Goal: Transaction & Acquisition: Purchase product/service

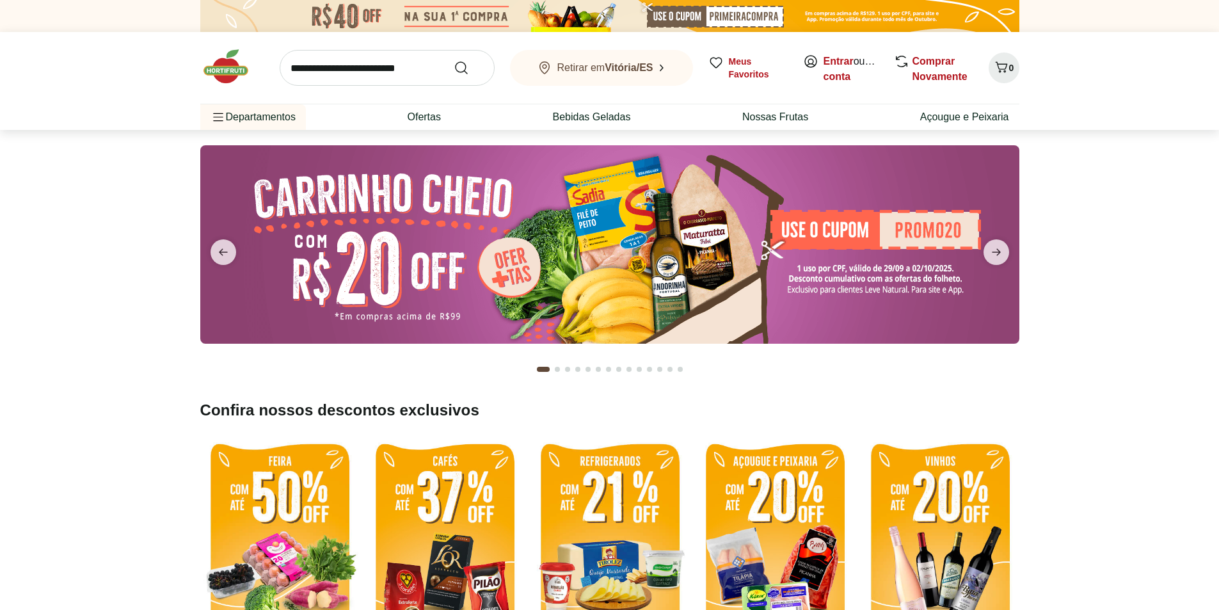
click at [342, 73] on input "search" at bounding box center [387, 68] width 215 height 36
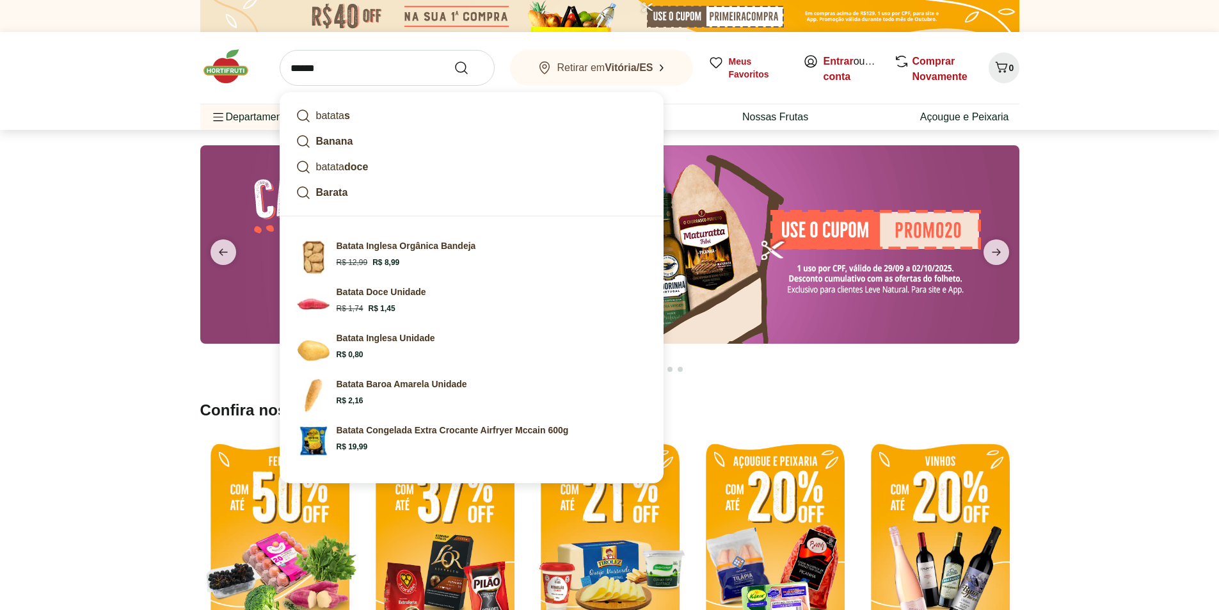
type input "******"
click at [454, 60] on button "Submit Search" at bounding box center [469, 67] width 31 height 15
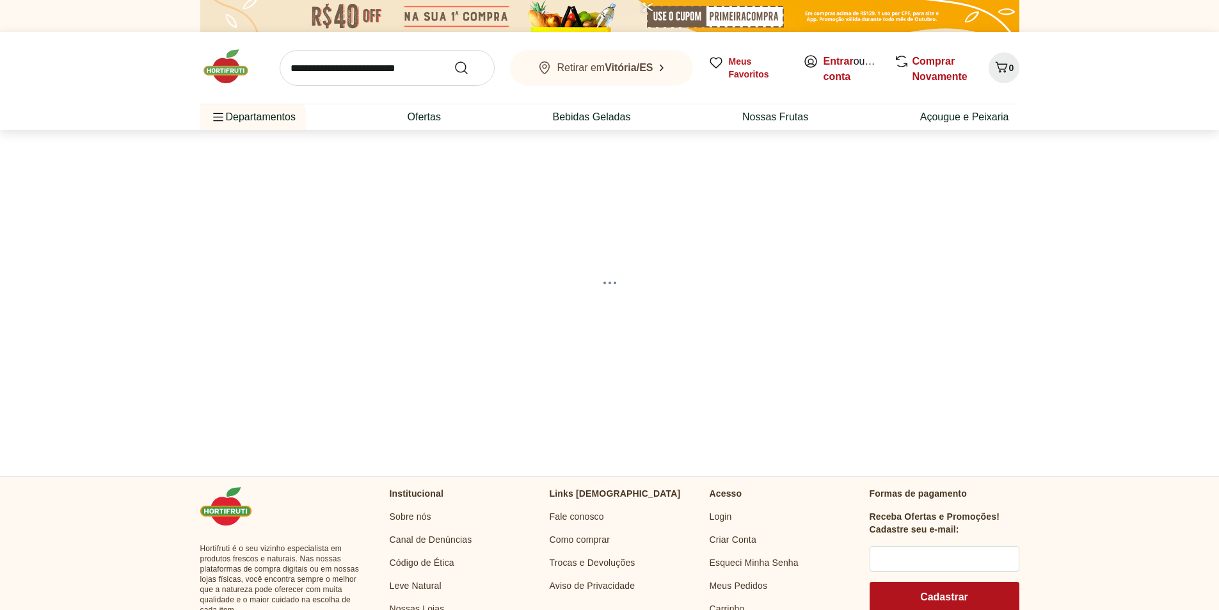
select select "**********"
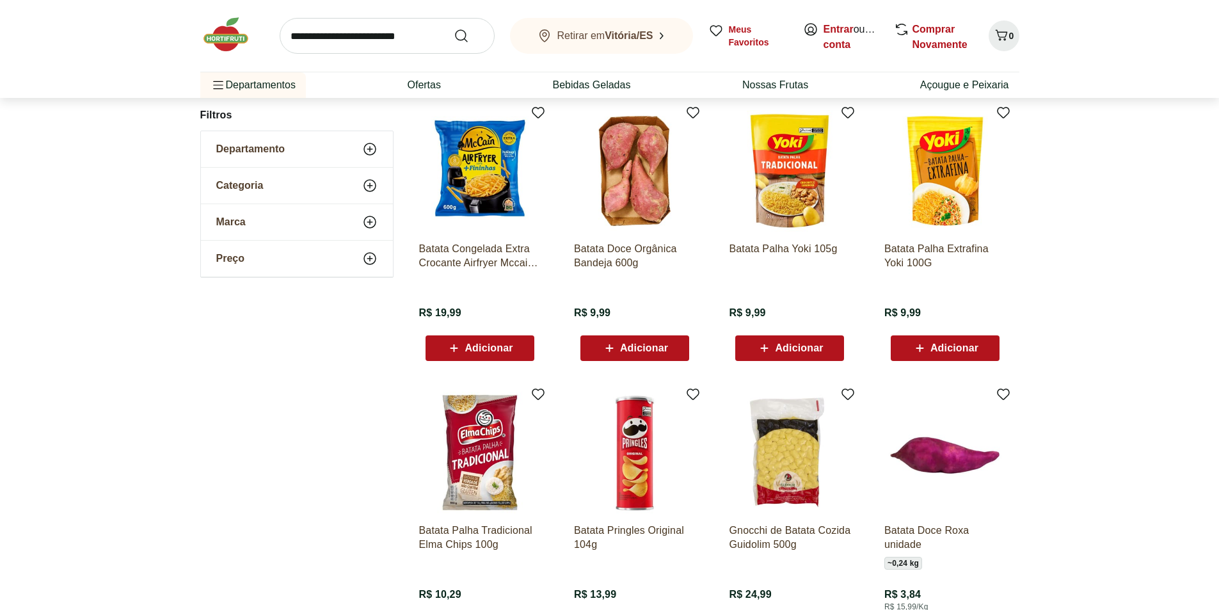
scroll to position [576, 0]
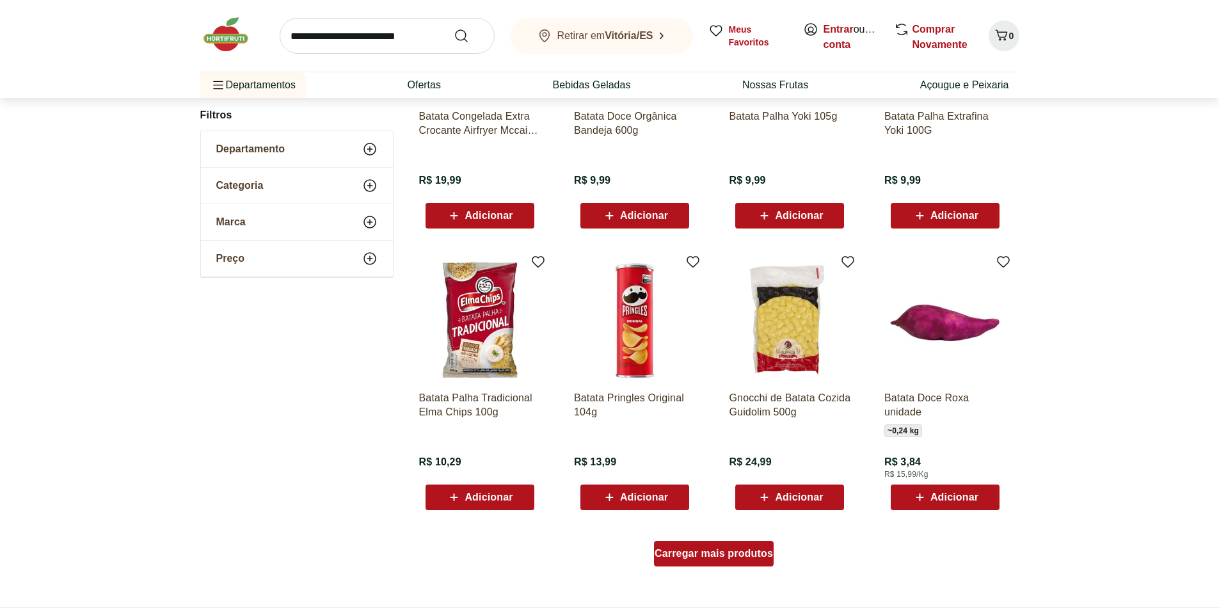
click at [724, 556] on span "Carregar mais produtos" at bounding box center [714, 553] width 118 height 10
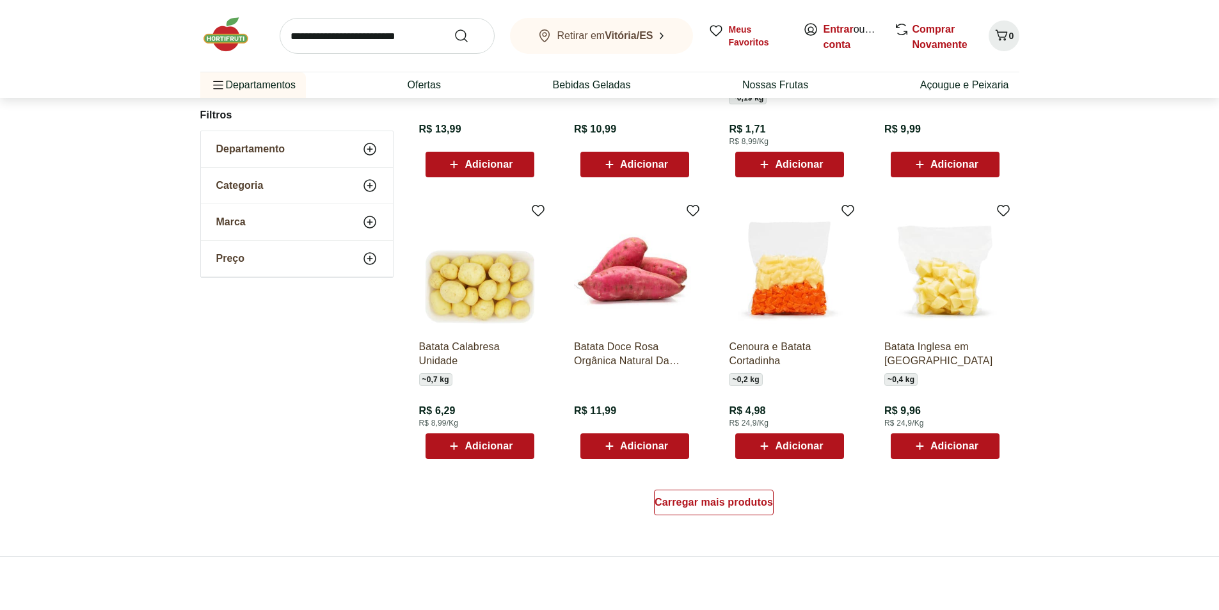
scroll to position [832, 0]
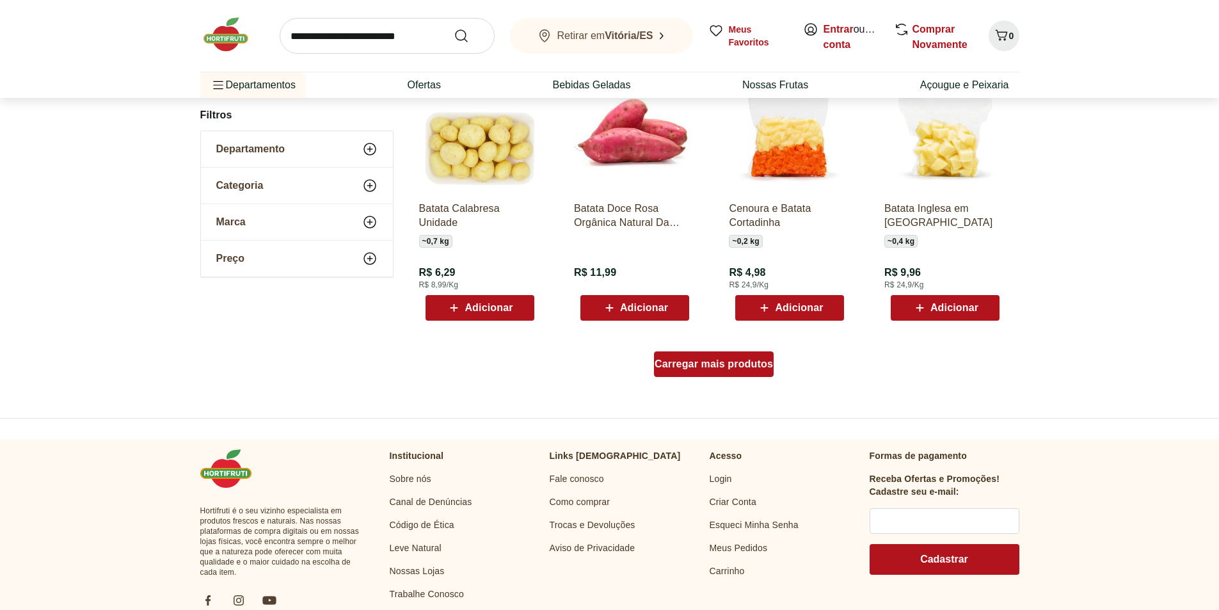
click at [704, 360] on span "Carregar mais produtos" at bounding box center [714, 364] width 118 height 10
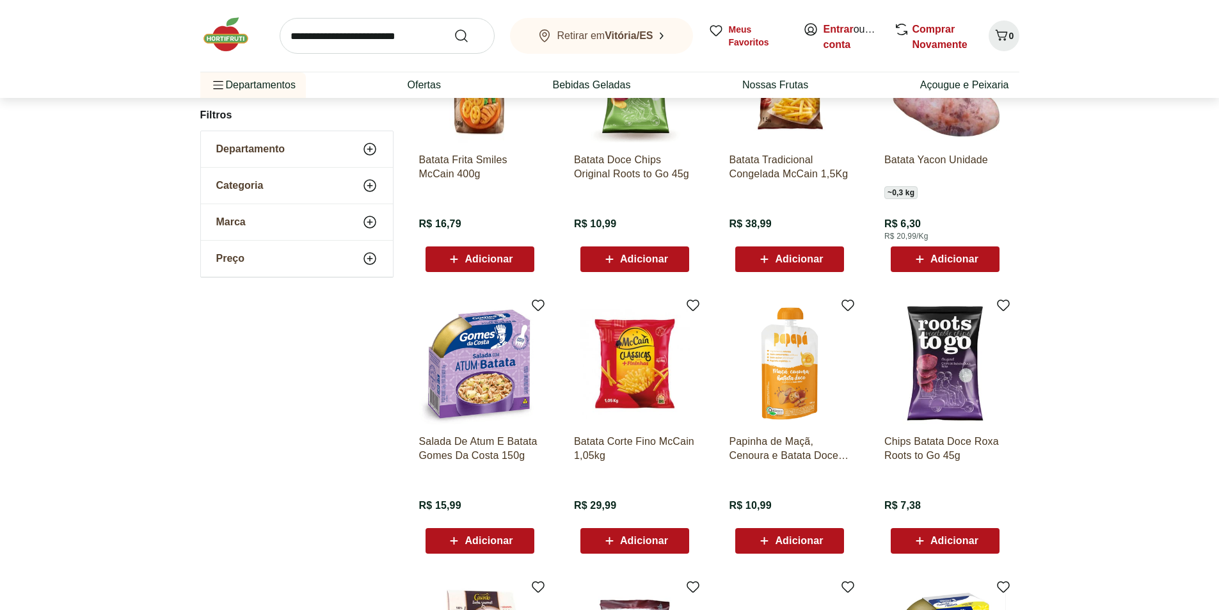
scroll to position [637, 0]
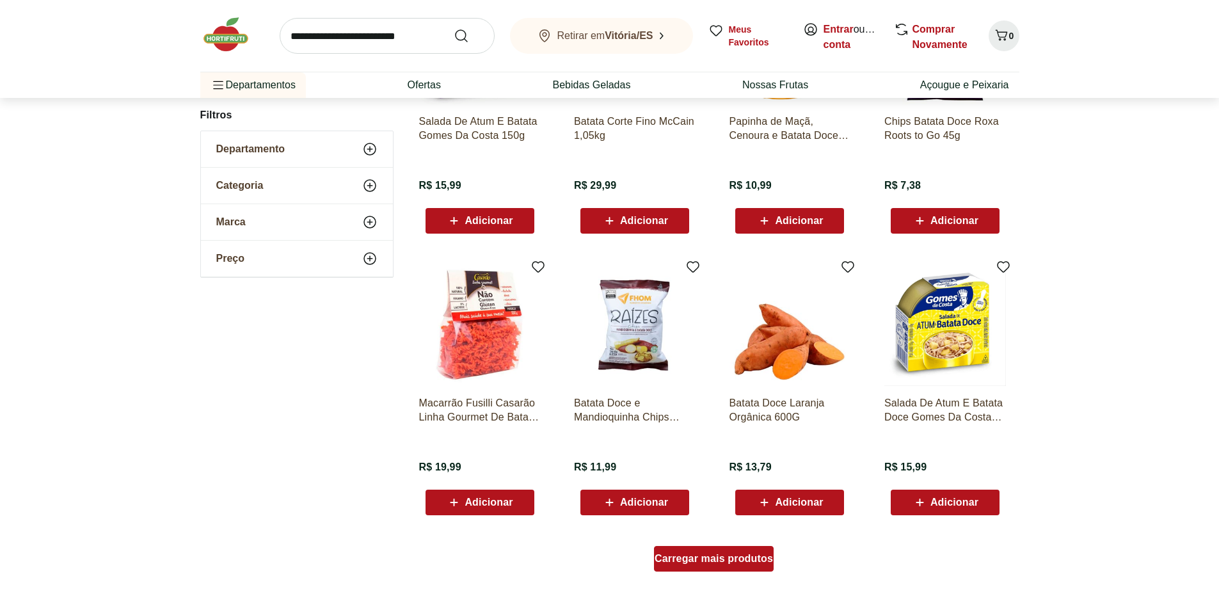
click at [719, 562] on span "Carregar mais produtos" at bounding box center [714, 558] width 118 height 10
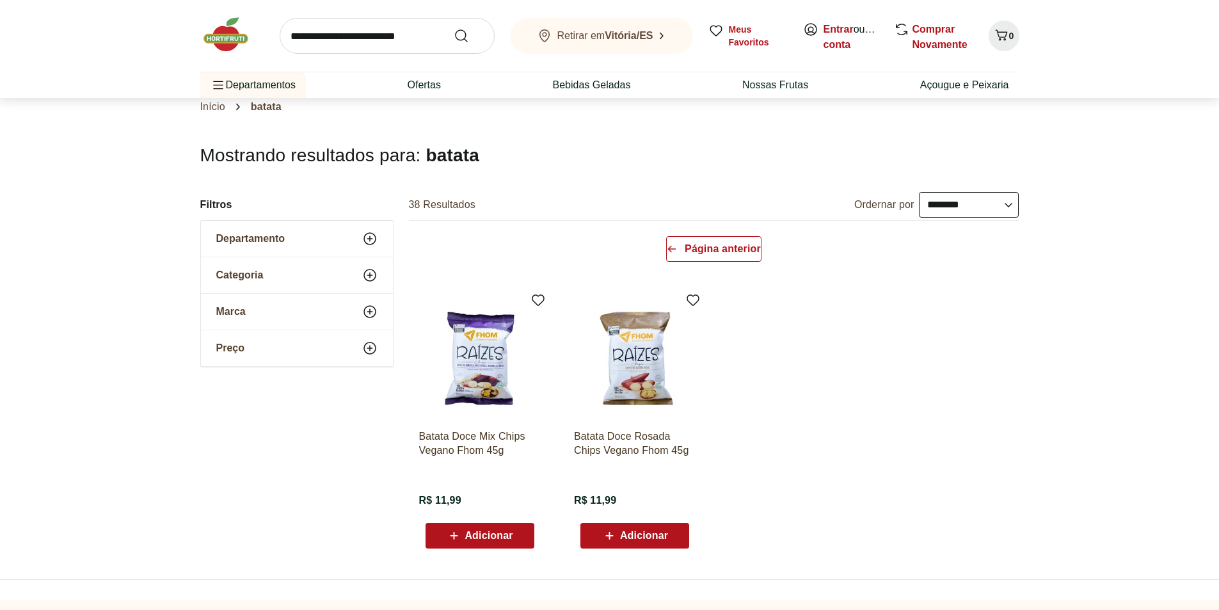
scroll to position [64, 0]
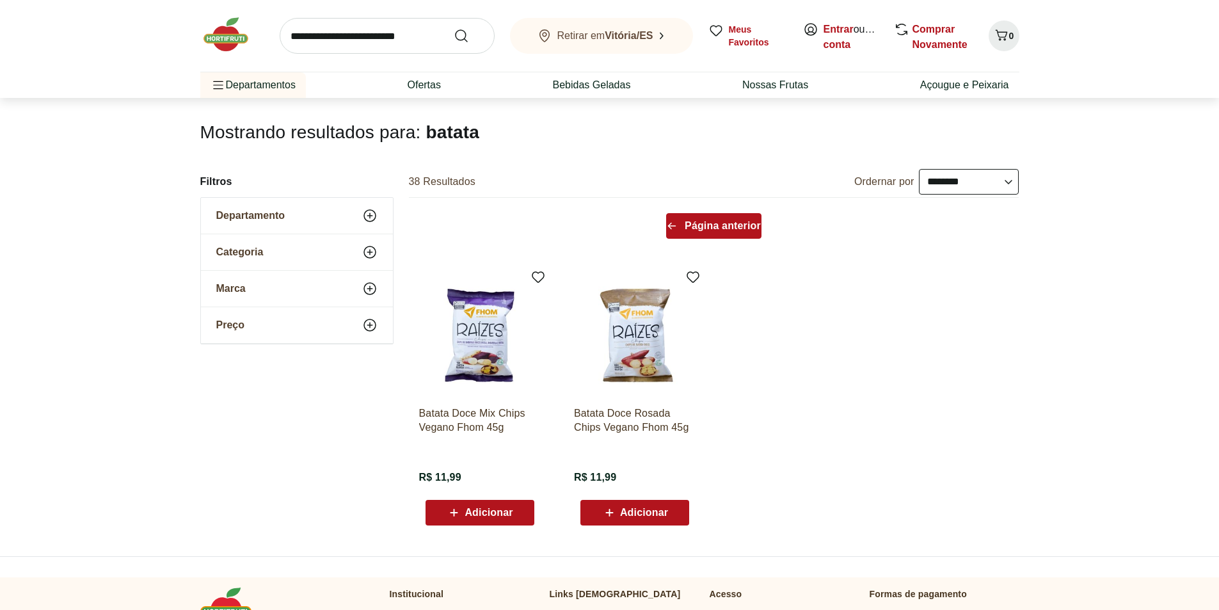
click at [696, 223] on span "Página anterior" at bounding box center [723, 226] width 76 height 10
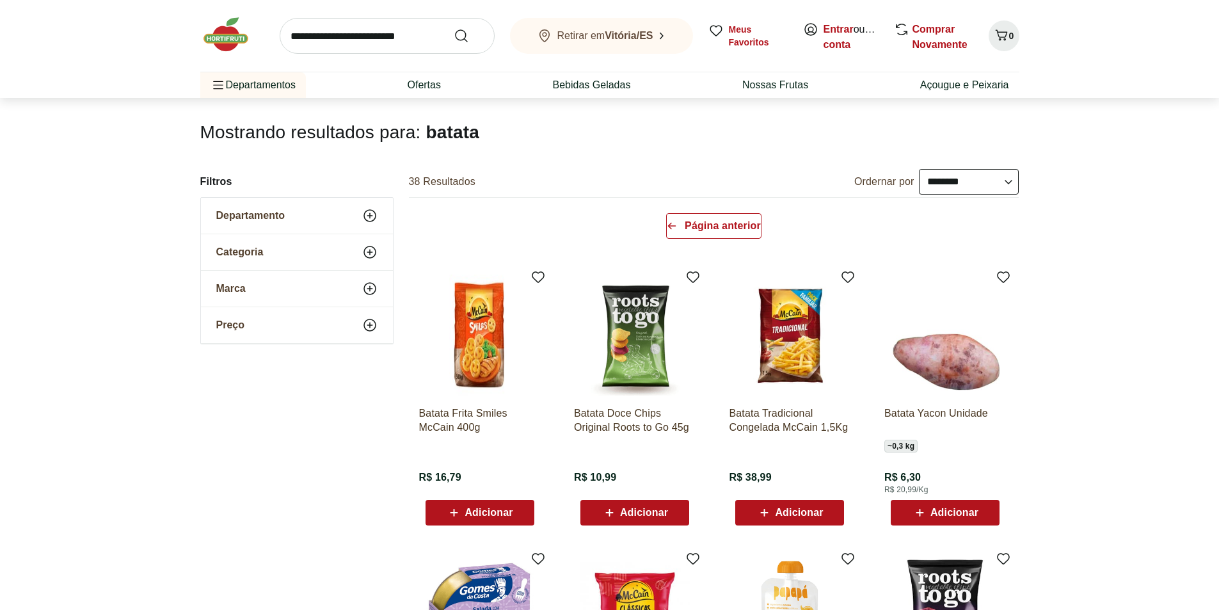
scroll to position [258, 0]
